Goal: Information Seeking & Learning: Find specific fact

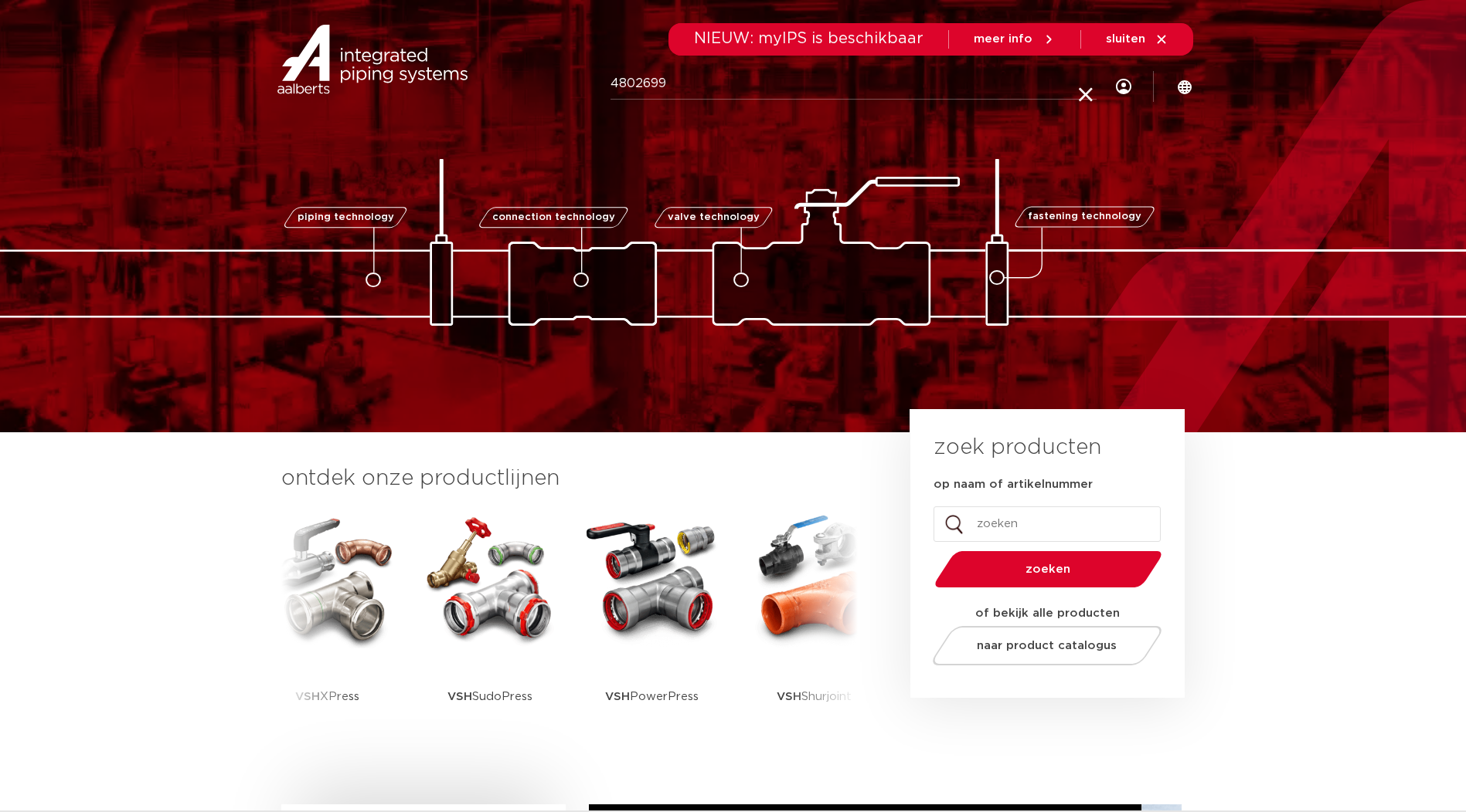
type input "4802699"
click button "Zoeken" at bounding box center [0, 0] width 0 height 0
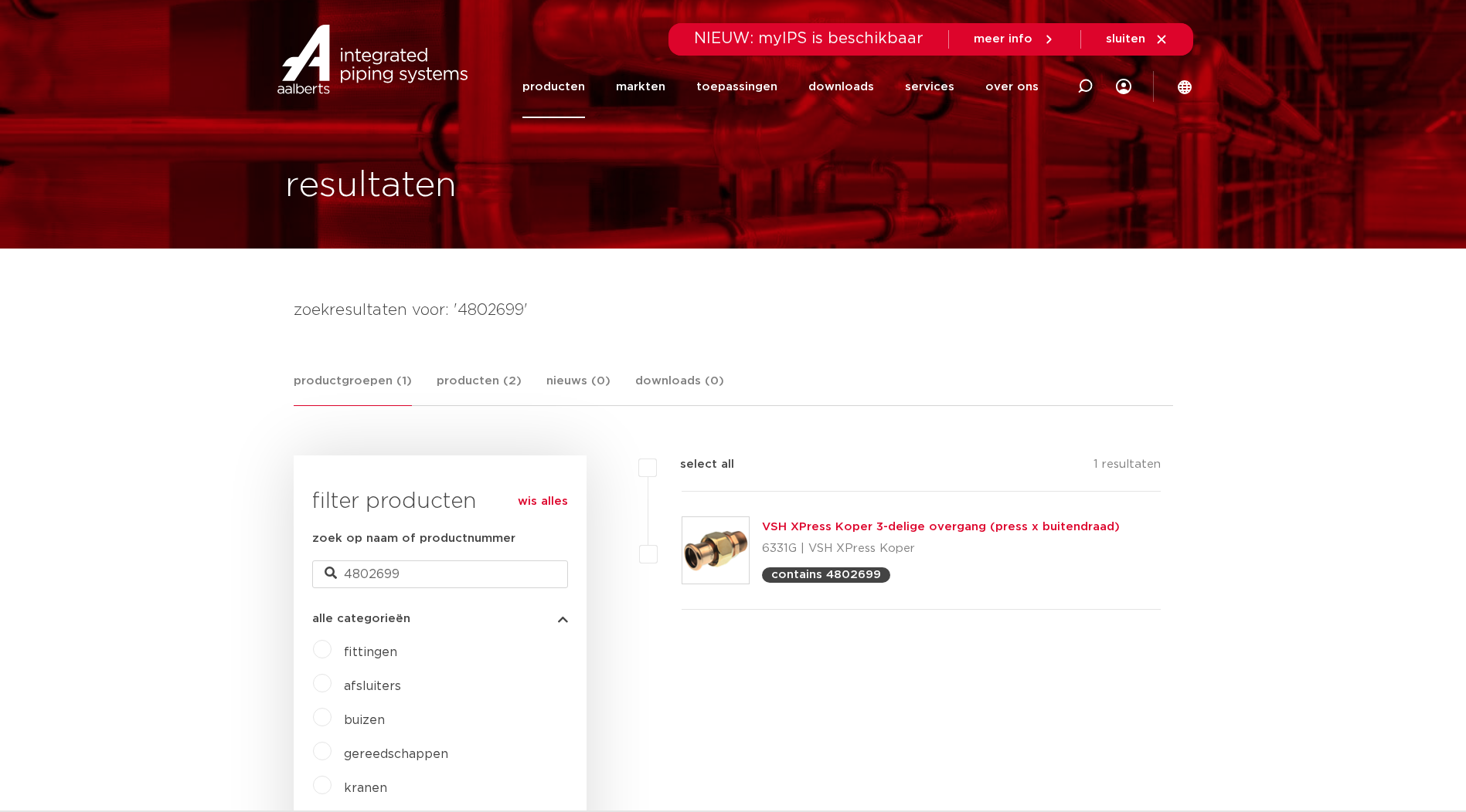
click at [774, 526] on link "VSH XPress Koper 3-delige overgang (press x buitendraad)" at bounding box center [941, 527] width 358 height 12
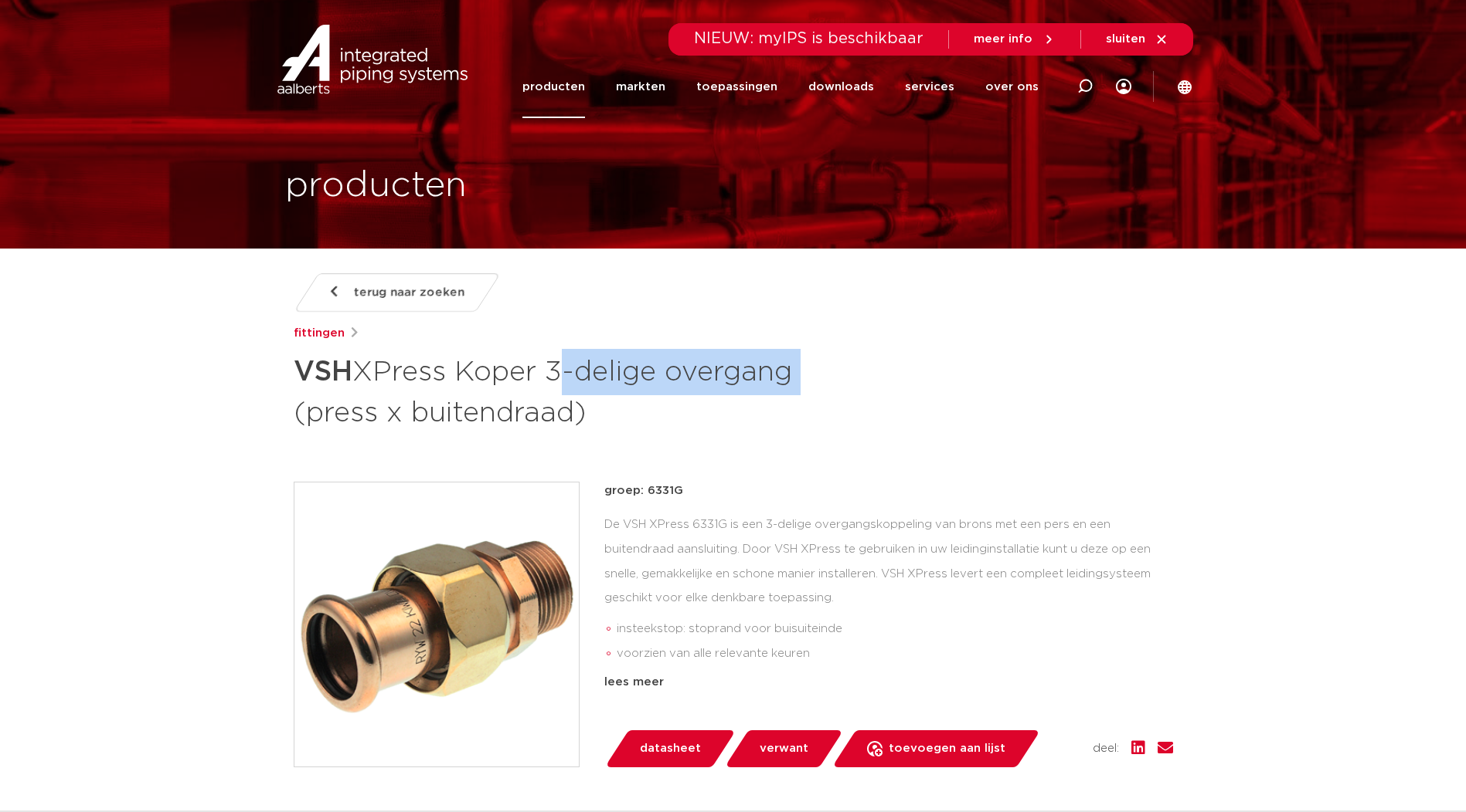
drag, startPoint x: 554, startPoint y: 373, endPoint x: 816, endPoint y: 366, distance: 262.1
click at [816, 366] on h1 "VSH XPress Koper 3-delige overgang (press x buitendraad)" at bounding box center [584, 390] width 581 height 84
drag, startPoint x: 816, startPoint y: 366, endPoint x: 790, endPoint y: 371, distance: 26.5
copy h1 "3-delige overgang"
click at [1091, 92] on icon at bounding box center [1085, 87] width 16 height 16
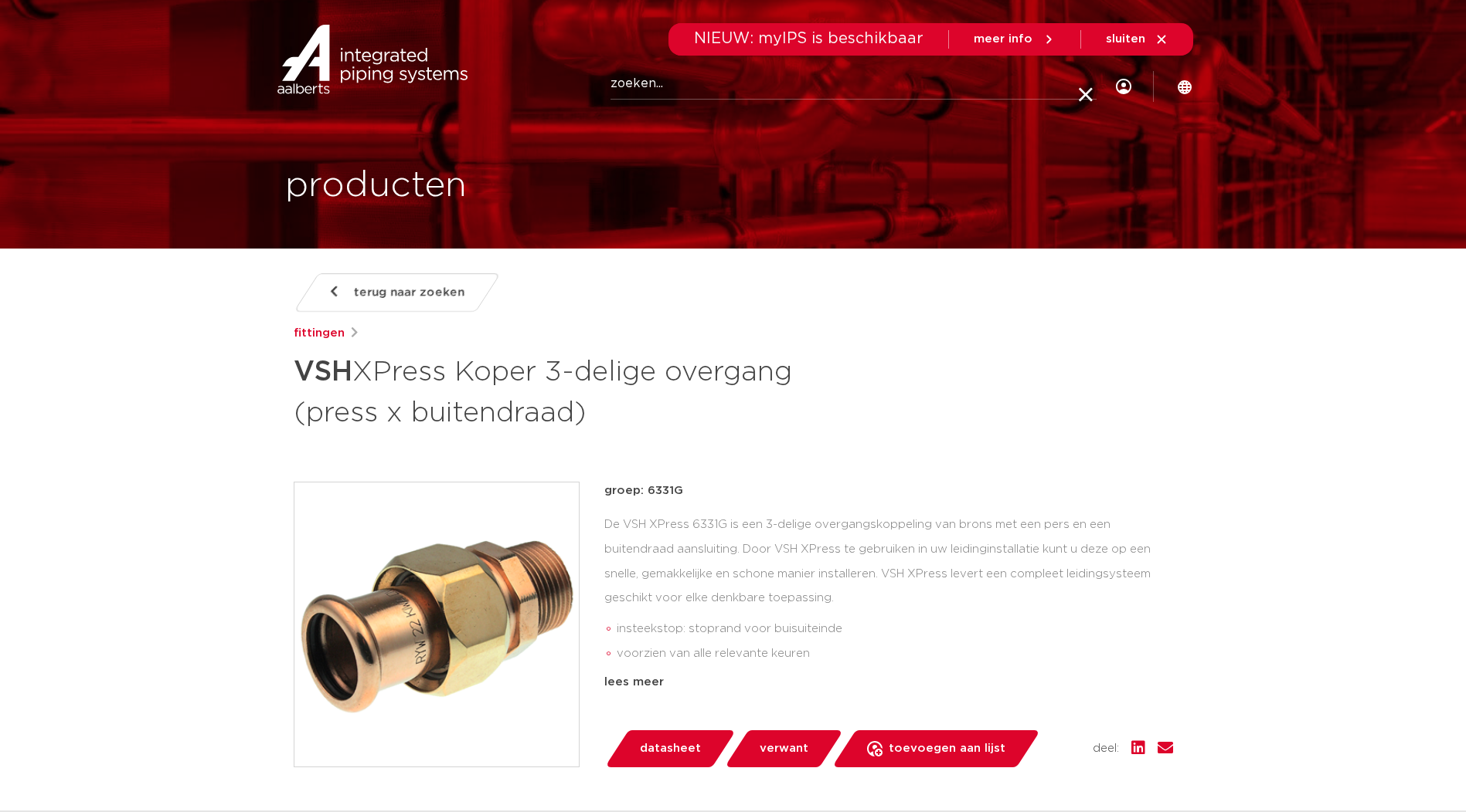
paste input "3-delige overgang"
type input "3-delige overgang"
click button "Zoeken" at bounding box center [0, 0] width 0 height 0
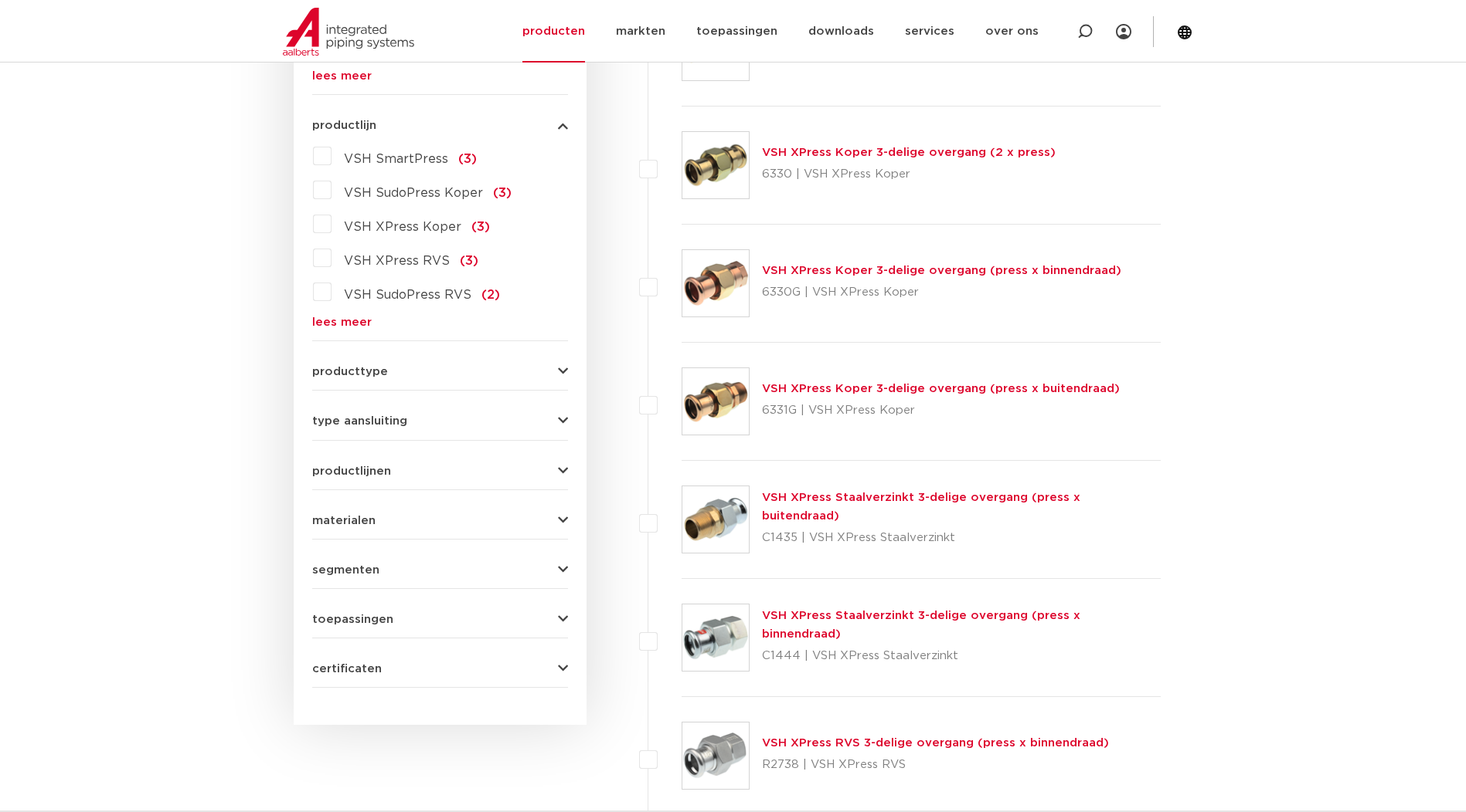
scroll to position [773, 0]
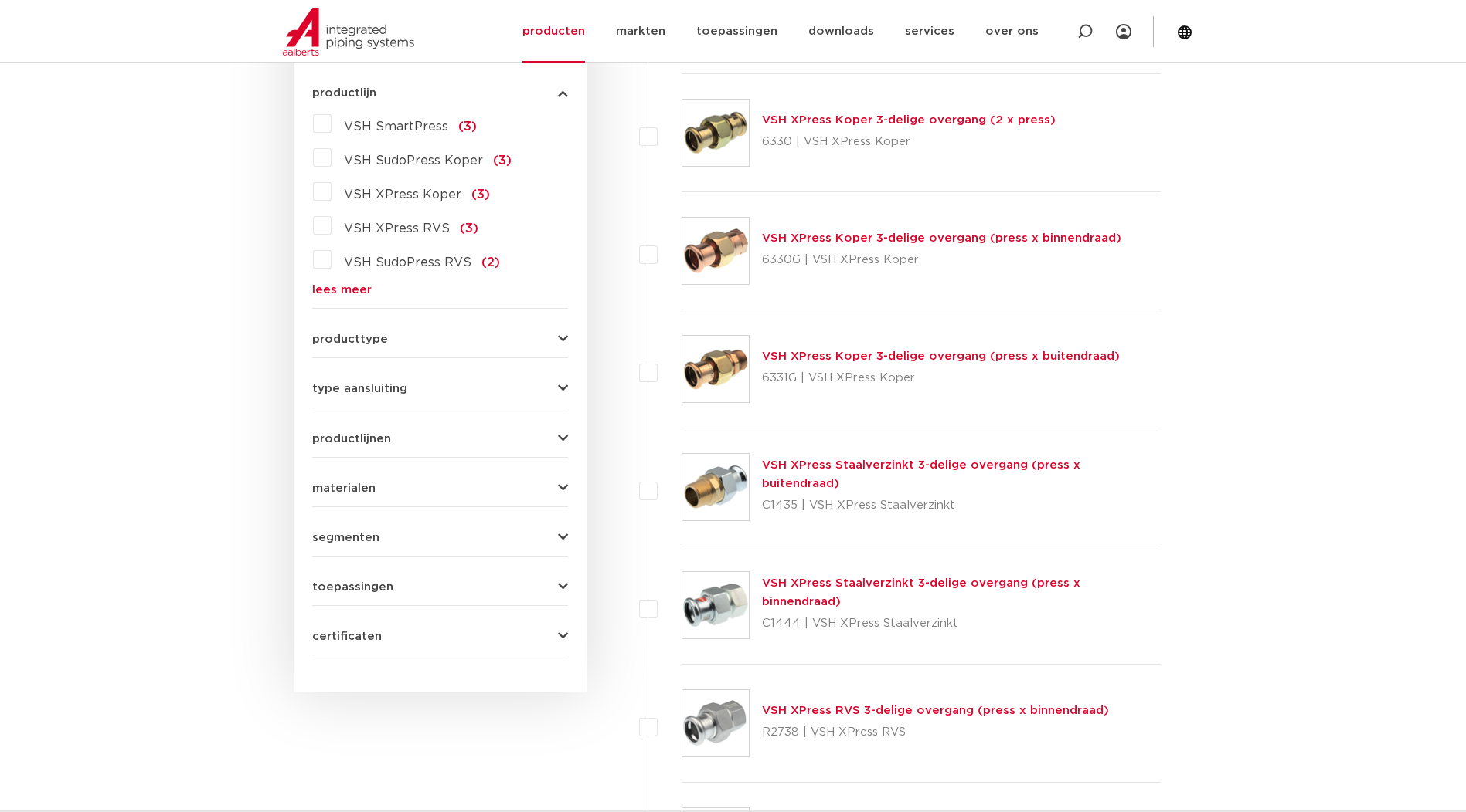
click at [426, 343] on button "producttype" at bounding box center [440, 340] width 255 height 12
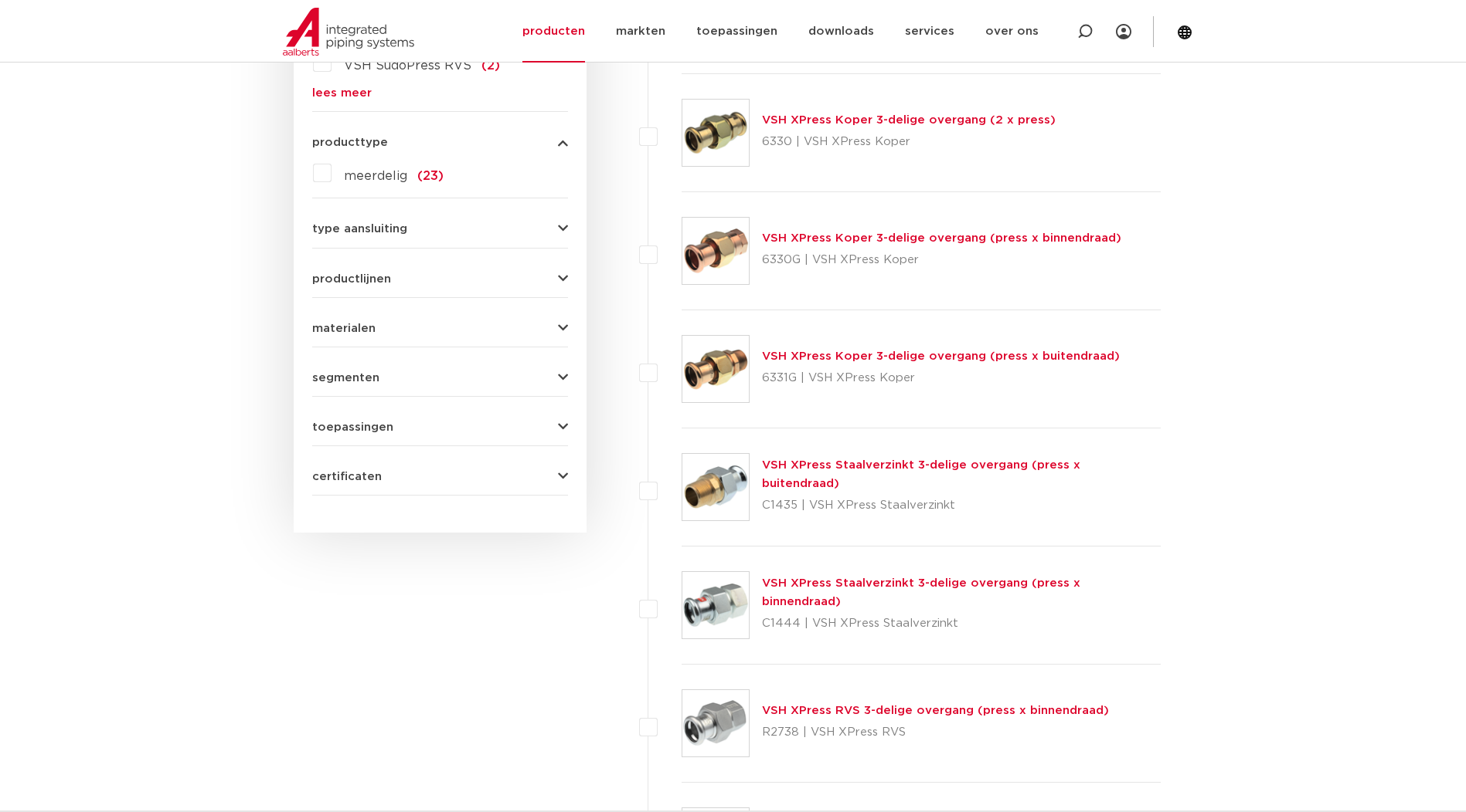
scroll to position [760, 0]
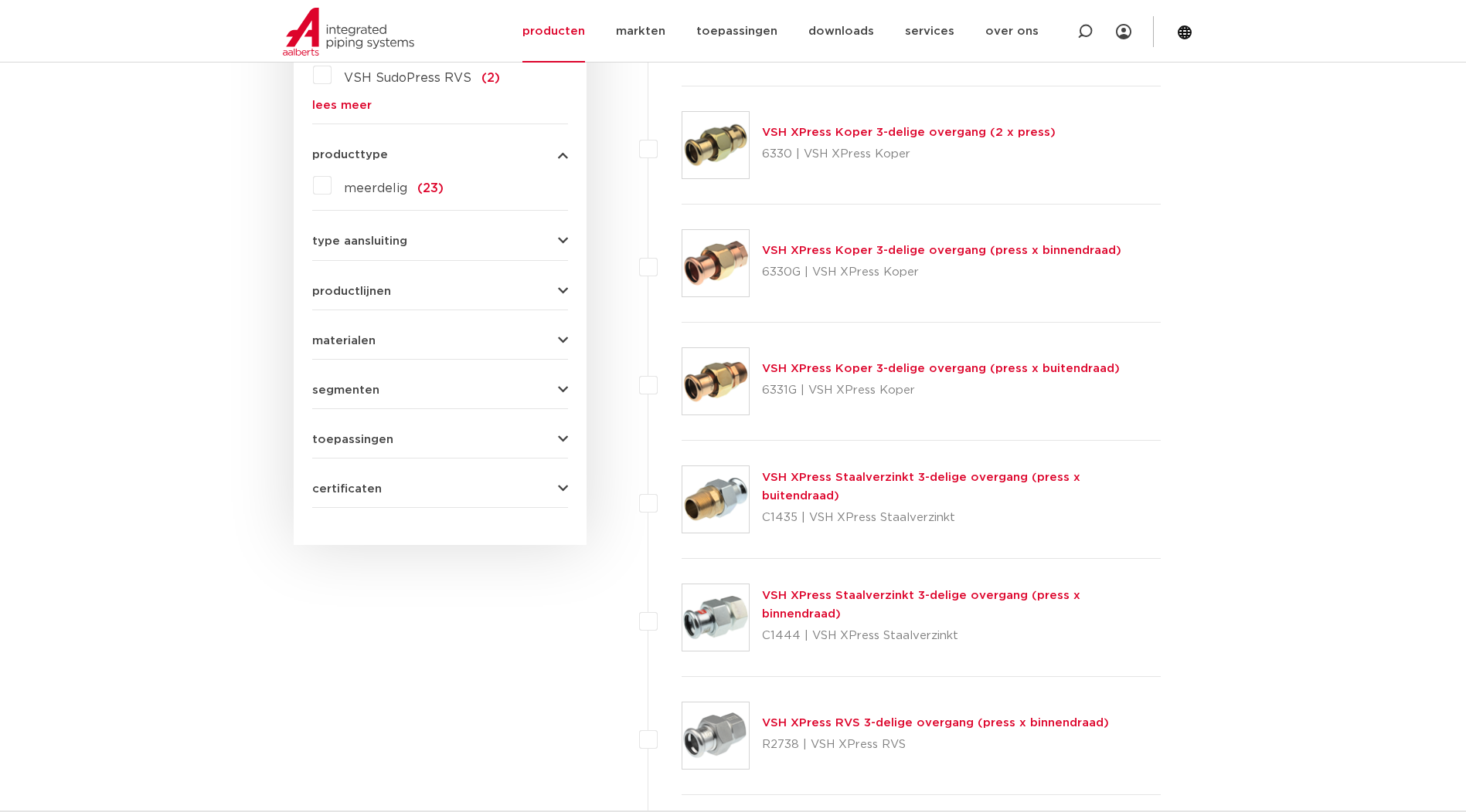
click at [435, 237] on button "type aansluiting" at bounding box center [440, 241] width 255 height 12
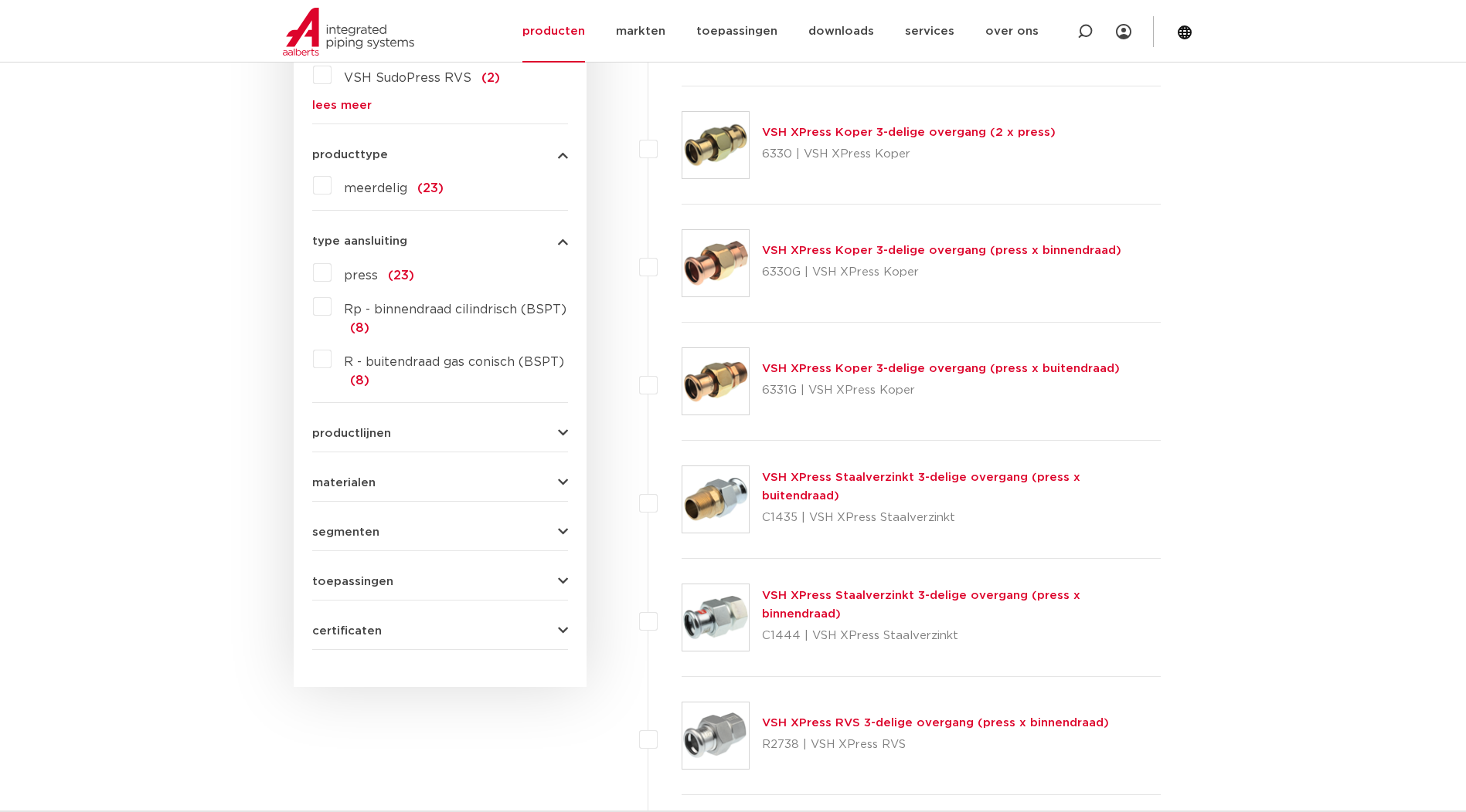
click at [451, 445] on form "zoek op naam of productnummer 3-delige overgang alle categorieën fittingen afsl…" at bounding box center [440, 209] width 255 height 880
click at [445, 470] on div "materialen roestvaststaal (10) brons (9) staal (4) messing (3) koper nikkel (2)" at bounding box center [440, 477] width 255 height 24
click at [451, 488] on button "materialen" at bounding box center [440, 483] width 255 height 12
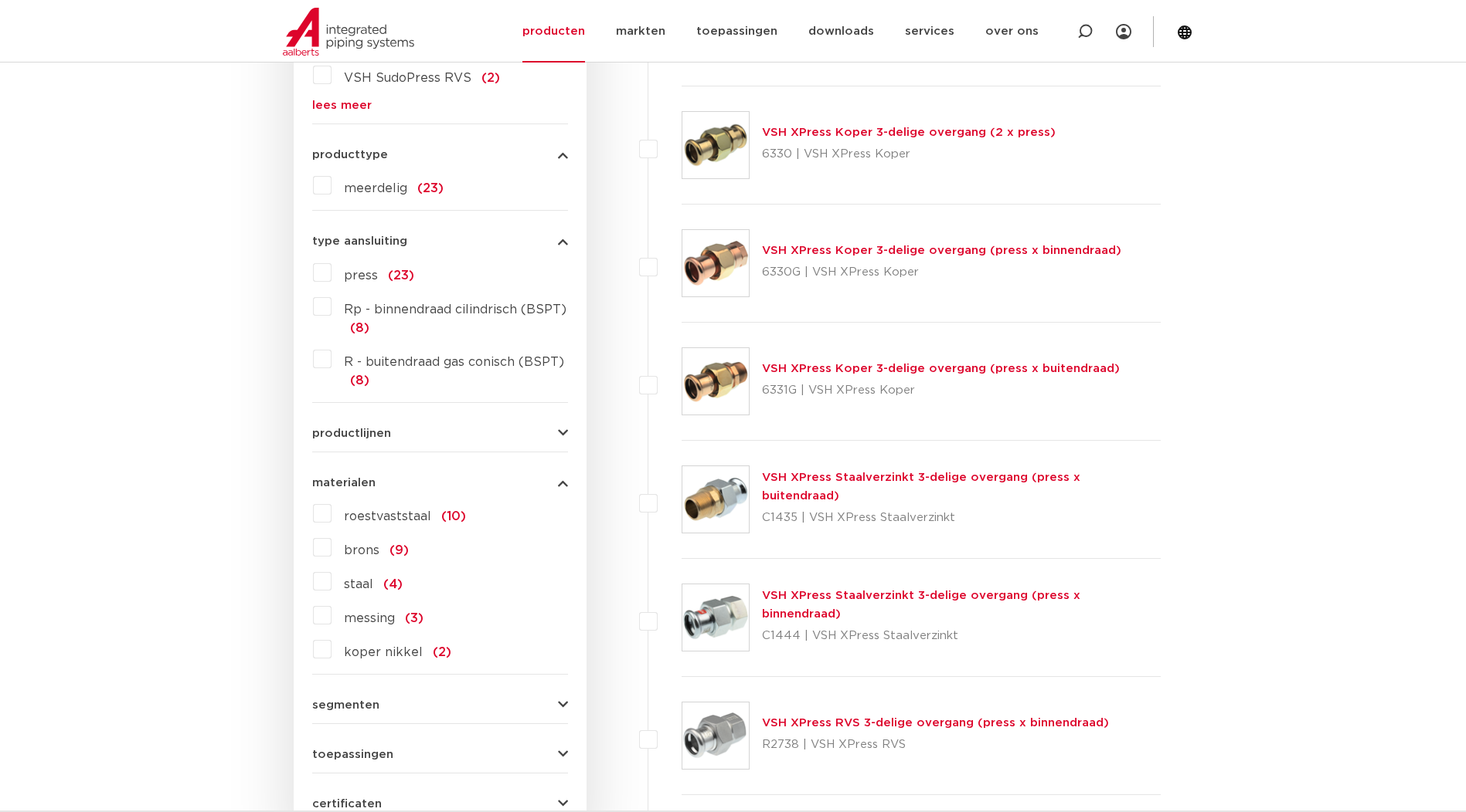
click at [331, 520] on label "roestvaststaal (10)" at bounding box center [398, 513] width 134 height 25
click at [0, 0] on input "roestvaststaal (10)" at bounding box center [0, 0] width 0 height 0
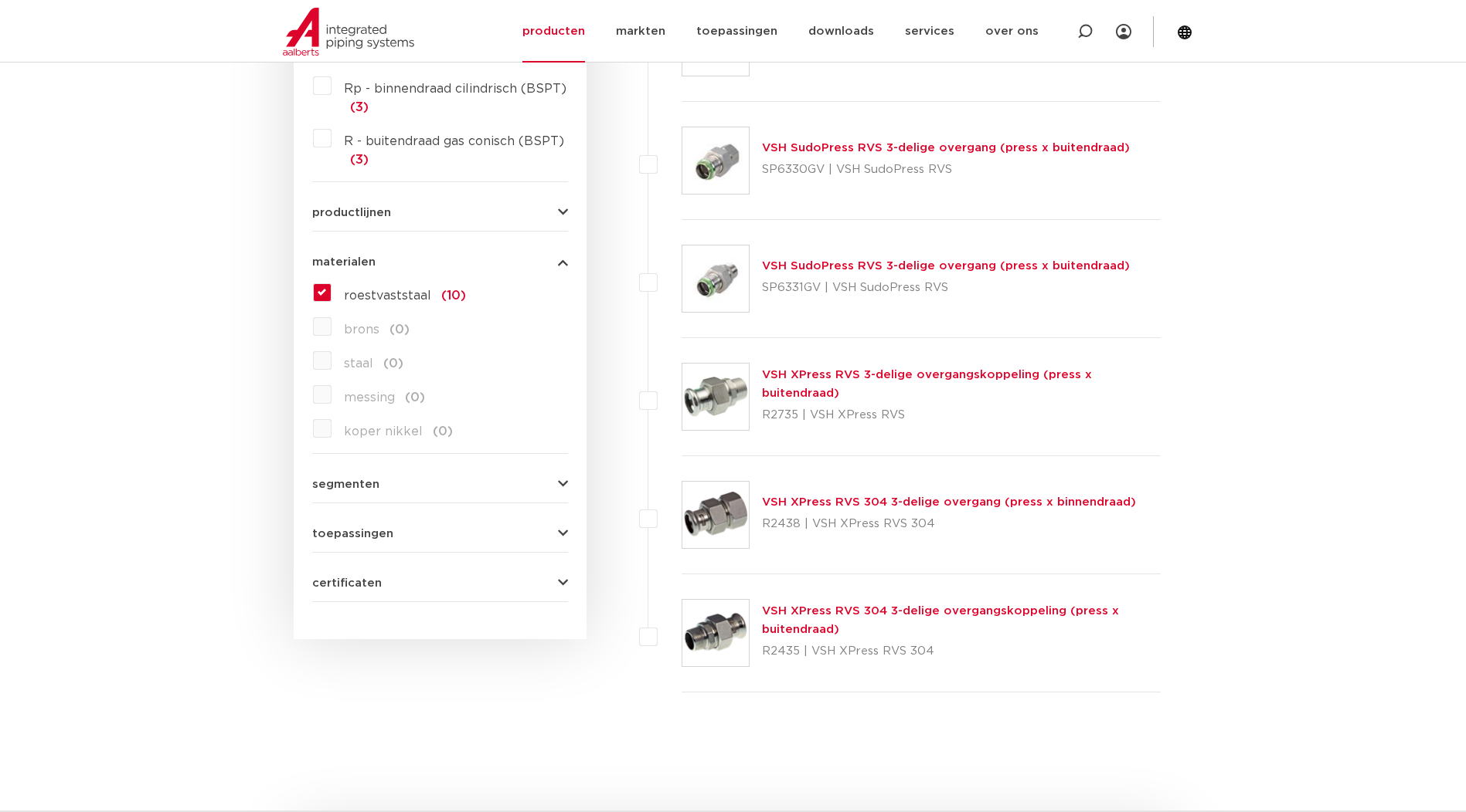
scroll to position [1017, 0]
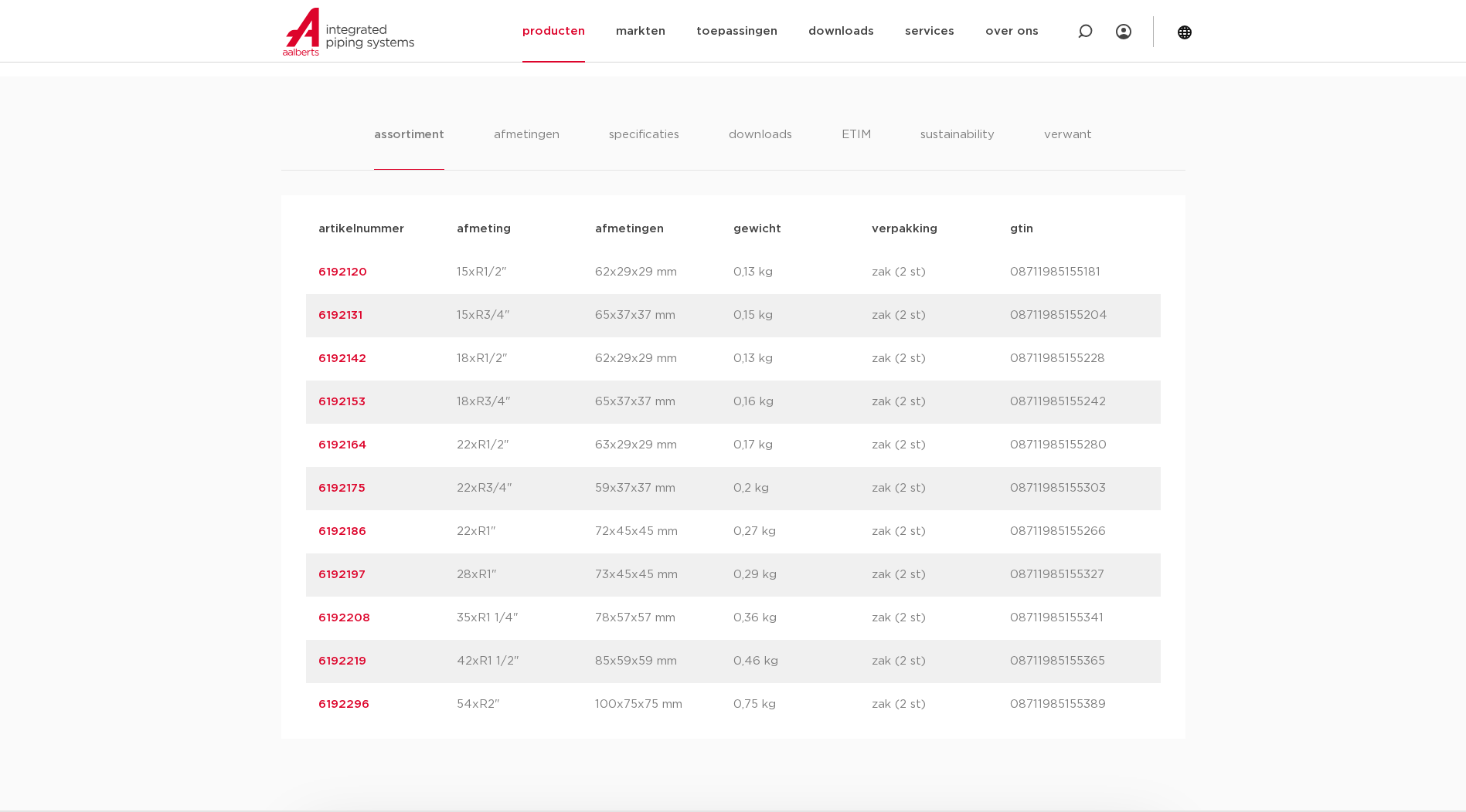
scroll to position [1159, 0]
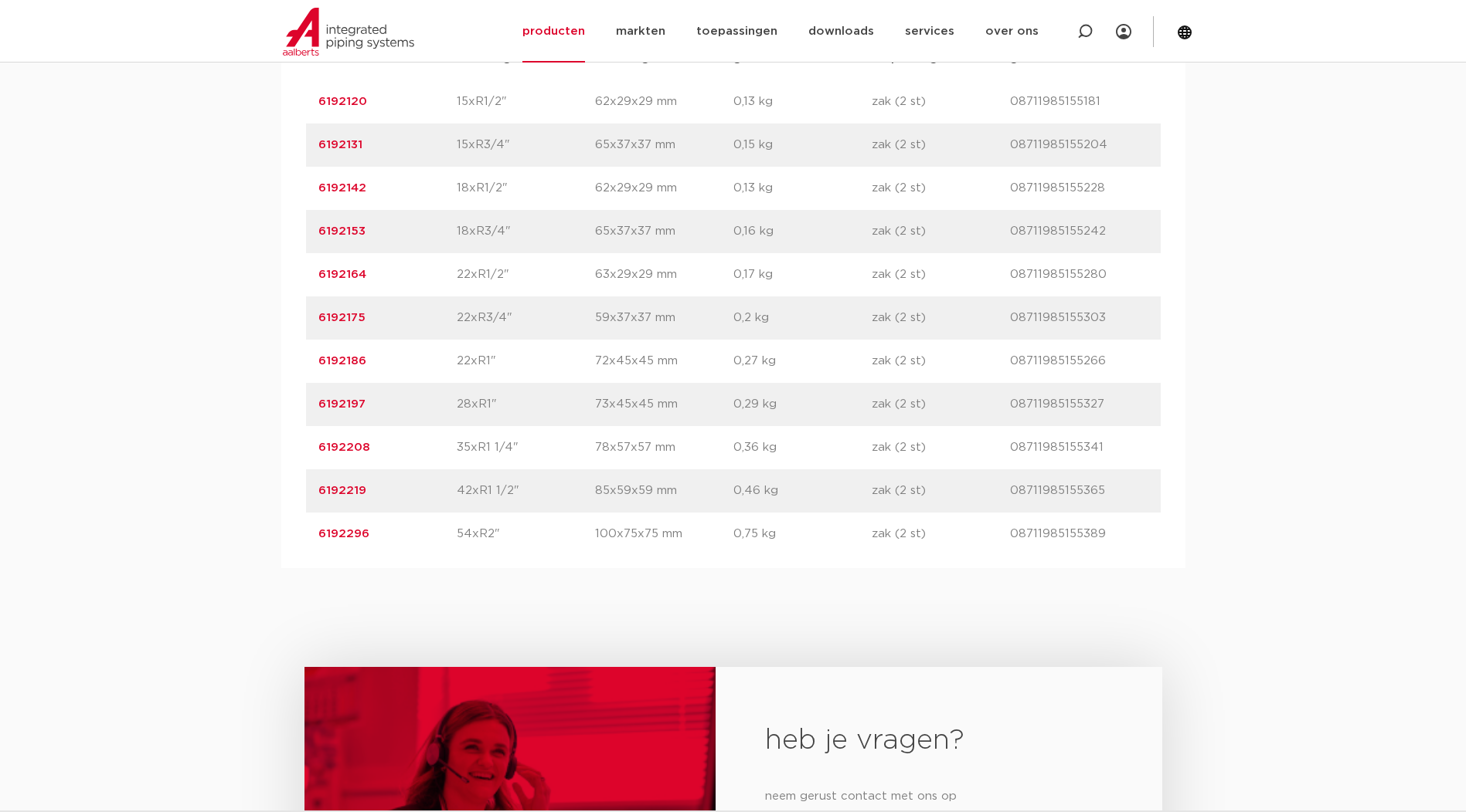
drag, startPoint x: 373, startPoint y: 536, endPoint x: 309, endPoint y: 533, distance: 64.1
click at [309, 533] on div "artikelnummer 6192296 afmeting 54xR2" [GEOGRAPHIC_DATA] 100x75x75 mm gewicht 0,…" at bounding box center [733, 534] width 855 height 43
drag, startPoint x: 309, startPoint y: 533, endPoint x: 328, endPoint y: 533, distance: 19.0
copy link "6192296"
